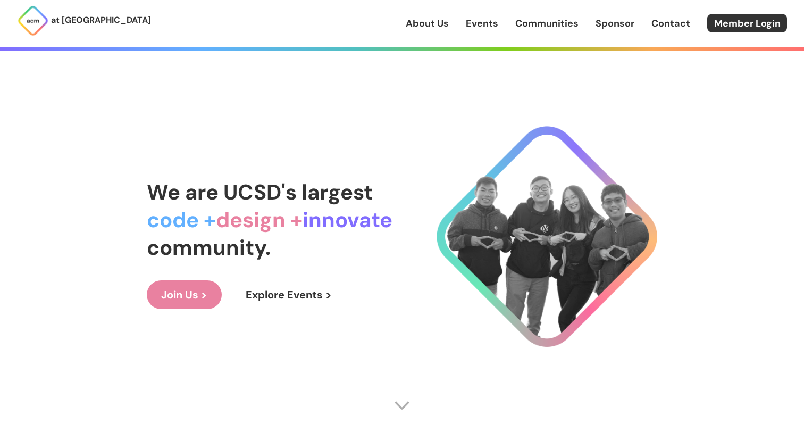
click at [215, 284] on link "Join Us >" at bounding box center [184, 294] width 75 height 29
